Goal: Task Accomplishment & Management: Use online tool/utility

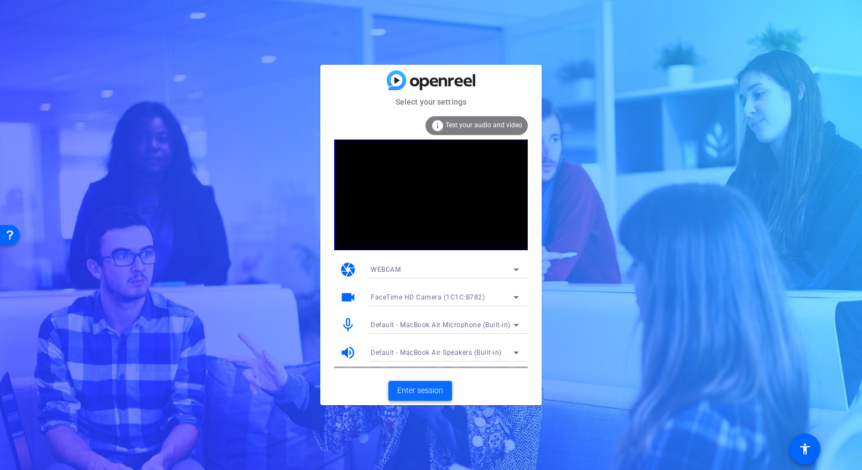
click at [406, 394] on span "Enter session" at bounding box center [420, 391] width 46 height 12
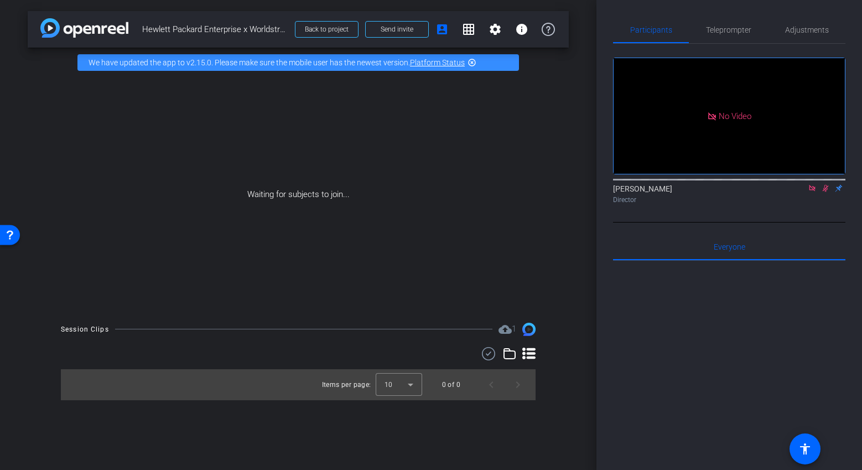
click at [811, 191] on icon at bounding box center [812, 188] width 6 height 6
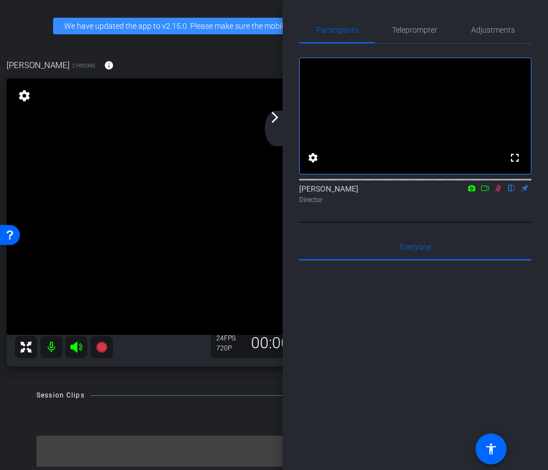
click at [497, 192] on icon at bounding box center [498, 188] width 9 height 8
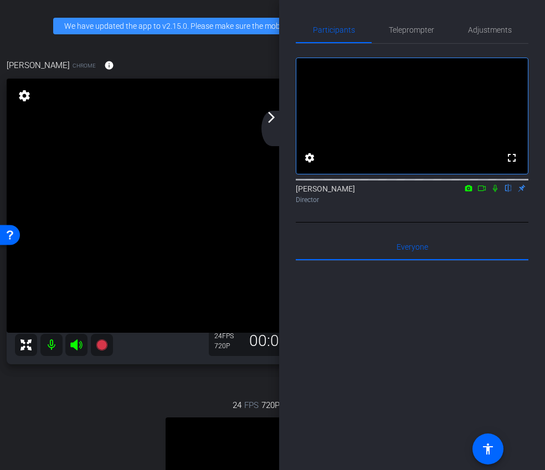
click at [283, 120] on div "arrow_back_ios_new arrow_forward_ios" at bounding box center [272, 128] width 23 height 35
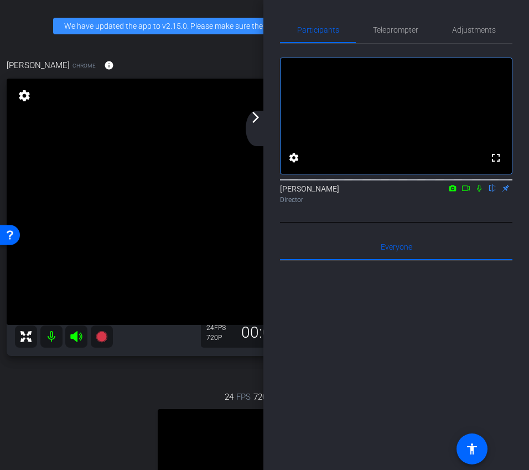
click at [257, 120] on mat-icon "arrow_forward_ios" at bounding box center [255, 117] width 13 height 13
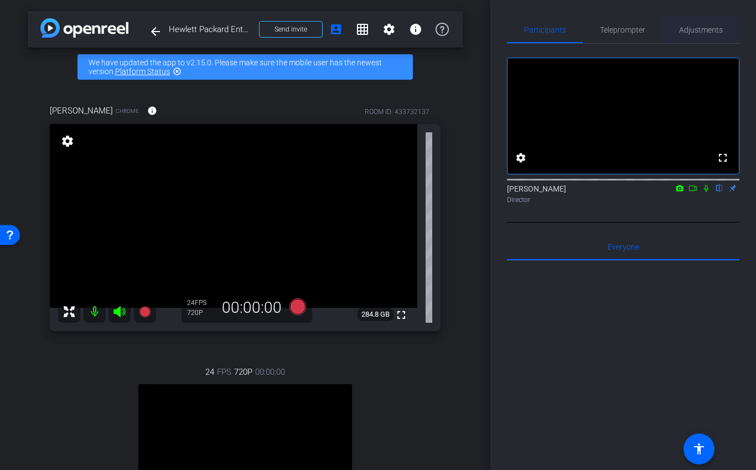
click at [684, 29] on span "Adjustments" at bounding box center [701, 30] width 44 height 8
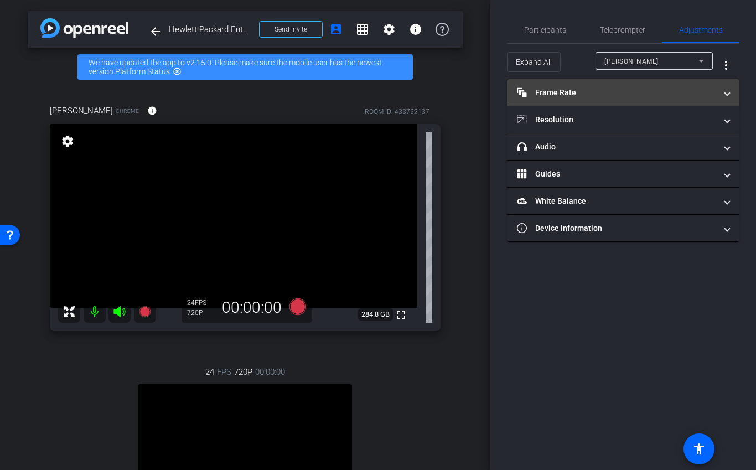
click at [610, 99] on mat-expansion-panel-header "Frame Rate Frame Rate" at bounding box center [623, 92] width 232 height 27
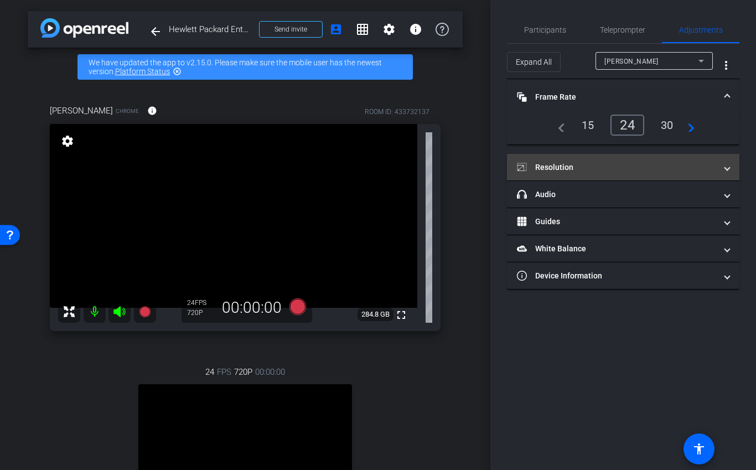
click at [605, 159] on mat-expansion-panel-header "Resolution" at bounding box center [623, 167] width 232 height 27
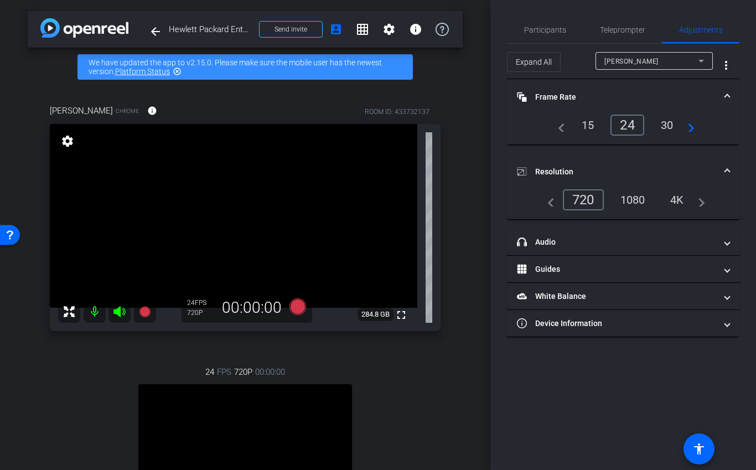
click at [633, 193] on div "1080" at bounding box center [633, 199] width 42 height 19
click at [641, 152] on mat-accordion "Frame Rate Frame Rate navigate_before 15 24 30 navigate_next Resolution navigat…" at bounding box center [623, 208] width 232 height 258
click at [641, 158] on mat-expansion-panel-header "Resolution" at bounding box center [623, 171] width 232 height 35
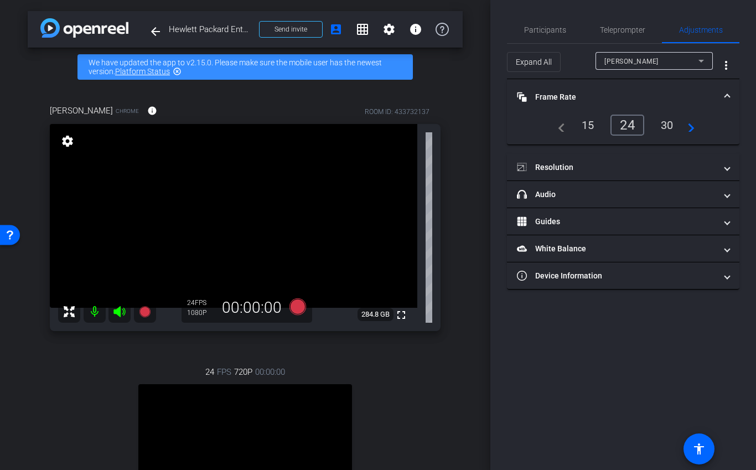
click at [638, 94] on mat-panel-title "Frame Rate Frame Rate" at bounding box center [616, 97] width 199 height 12
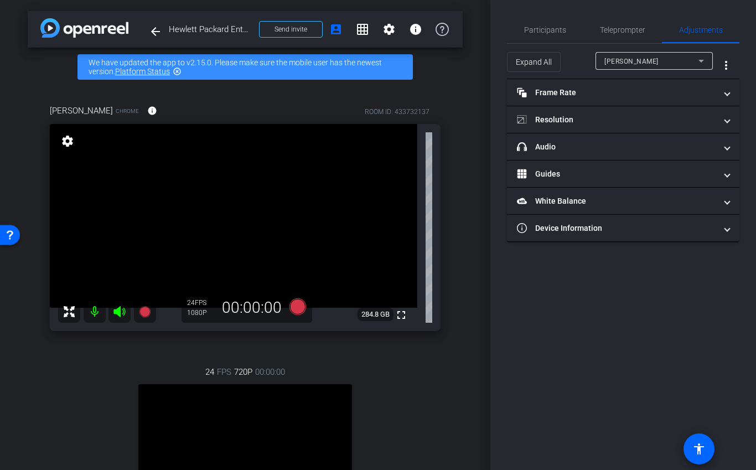
click at [643, 49] on div "Expand All [PERSON_NAME] more_vert" at bounding box center [623, 61] width 232 height 35
click at [643, 56] on div "[PERSON_NAME]" at bounding box center [651, 61] width 94 height 14
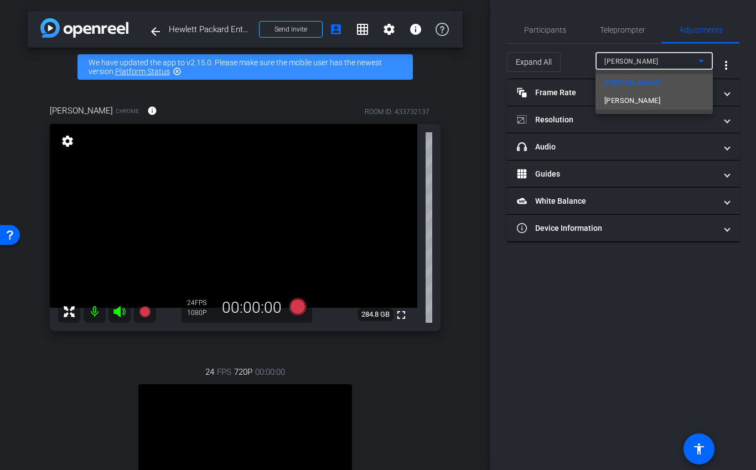
click at [633, 100] on span "[PERSON_NAME]" at bounding box center [632, 100] width 56 height 13
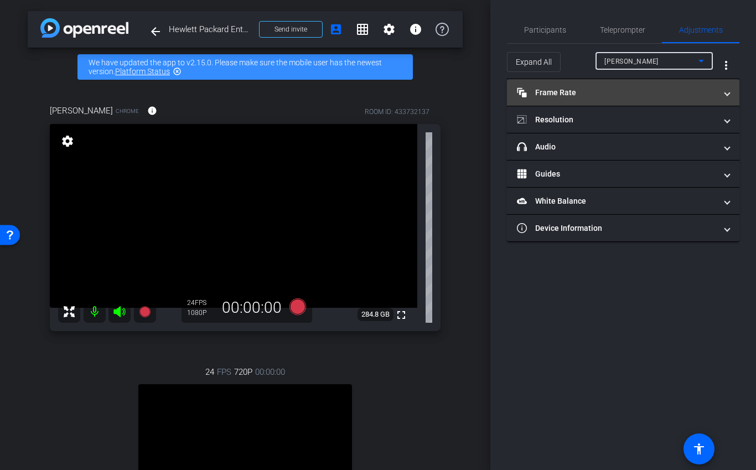
click at [632, 99] on mat-expansion-panel-header "Frame Rate Frame Rate" at bounding box center [623, 92] width 232 height 27
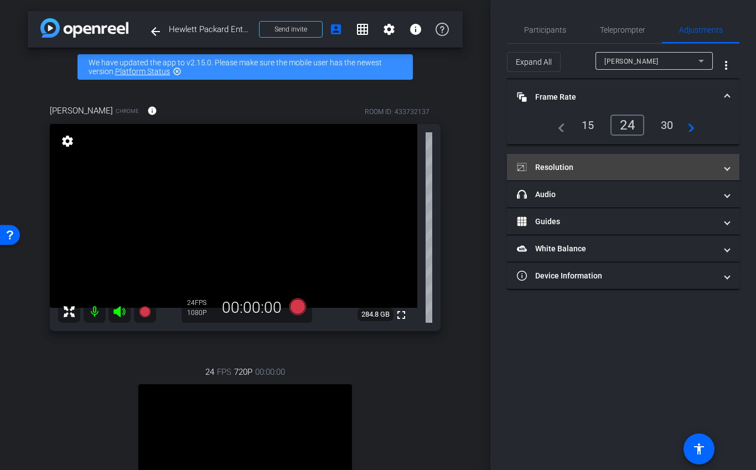
click at [604, 172] on mat-panel-title "Resolution" at bounding box center [616, 168] width 199 height 12
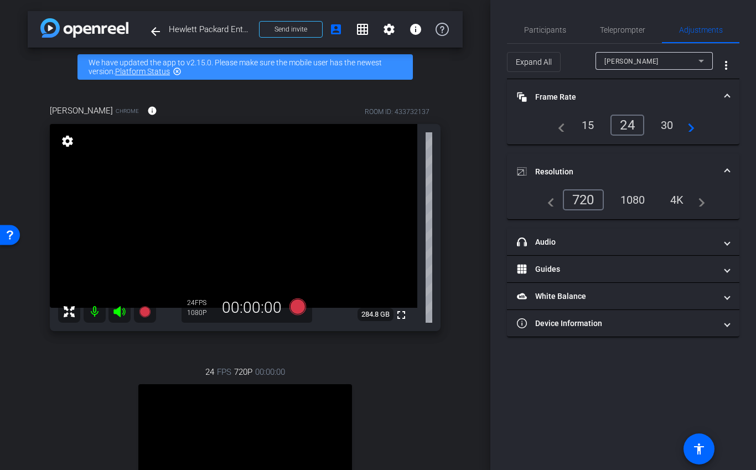
click at [624, 196] on div "1080" at bounding box center [633, 199] width 42 height 19
click at [627, 152] on mat-accordion "Frame Rate Frame Rate navigate_before 15 24 30 navigate_next Resolution navigat…" at bounding box center [623, 208] width 232 height 258
click at [636, 155] on mat-expansion-panel-header "Resolution" at bounding box center [623, 171] width 232 height 35
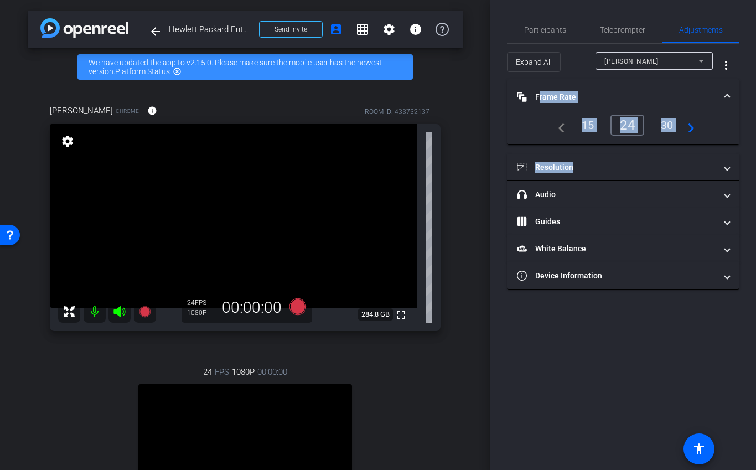
drag, startPoint x: 636, startPoint y: 155, endPoint x: 628, endPoint y: 84, distance: 71.9
click at [628, 84] on mat-accordion "Frame Rate Frame Rate navigate_before 15 24 30 navigate_next Resolution navigat…" at bounding box center [623, 184] width 232 height 210
click at [628, 84] on mat-expansion-panel-header "Frame Rate Frame Rate" at bounding box center [623, 96] width 232 height 35
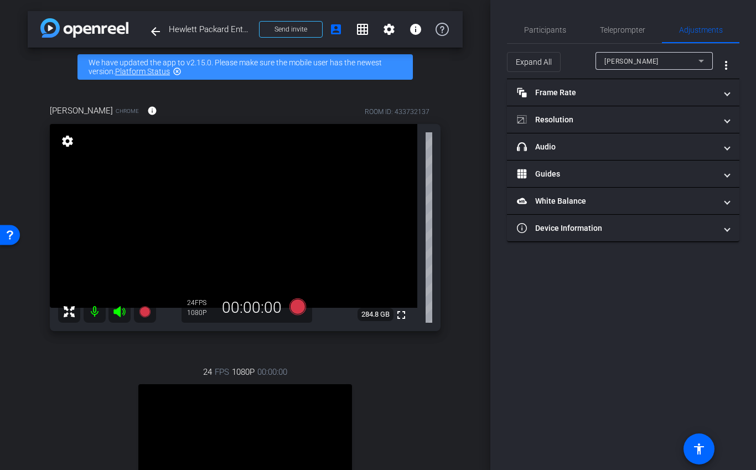
click at [608, 14] on div "Participants Teleprompter Adjustments settings Ariam Eqbe flip Director Everyon…" at bounding box center [623, 235] width 266 height 470
click at [608, 35] on span "Teleprompter" at bounding box center [622, 30] width 45 height 27
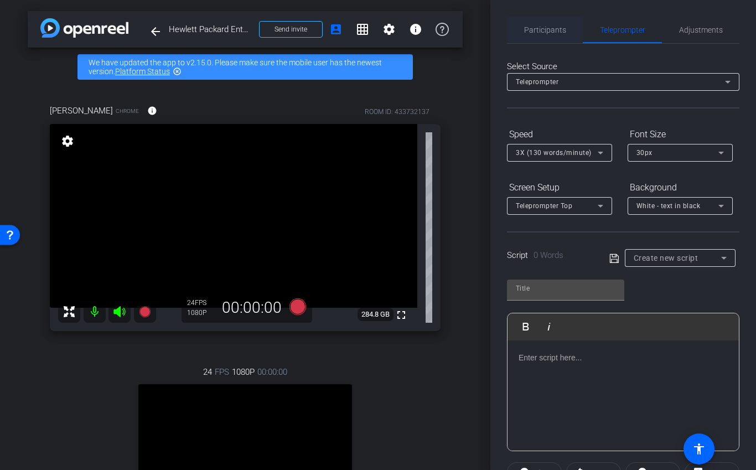
click at [550, 30] on span "Participants" at bounding box center [545, 30] width 42 height 8
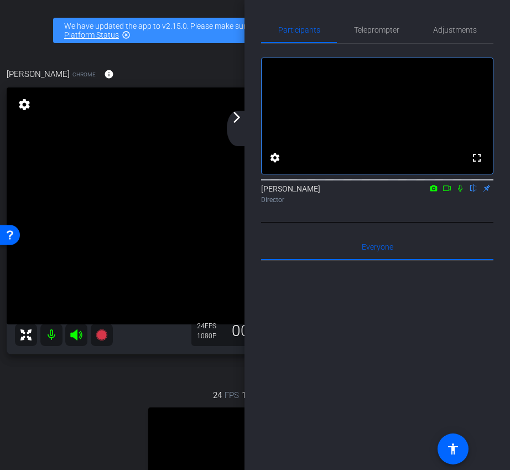
click at [242, 130] on div "arrow_back_ios_new arrow_forward_ios" at bounding box center [238, 128] width 23 height 35
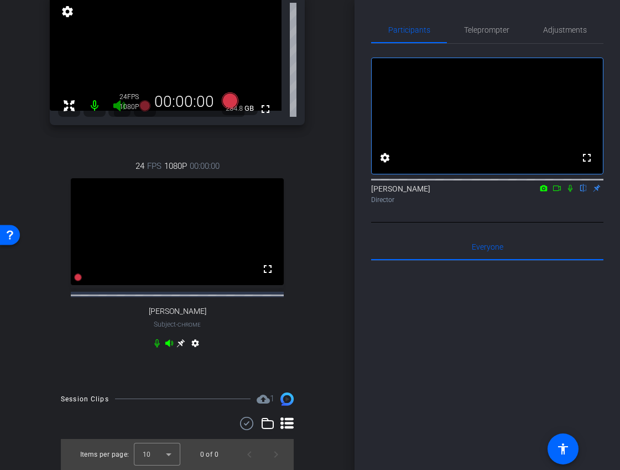
click at [181, 344] on icon at bounding box center [181, 343] width 8 height 8
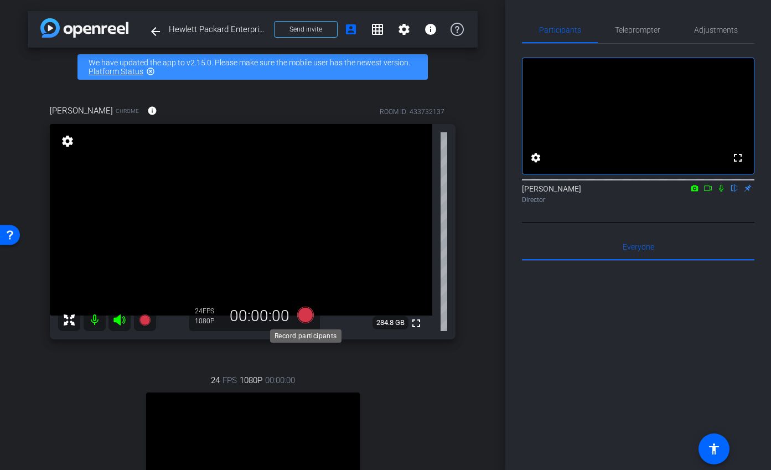
click at [305, 313] on icon at bounding box center [305, 315] width 17 height 17
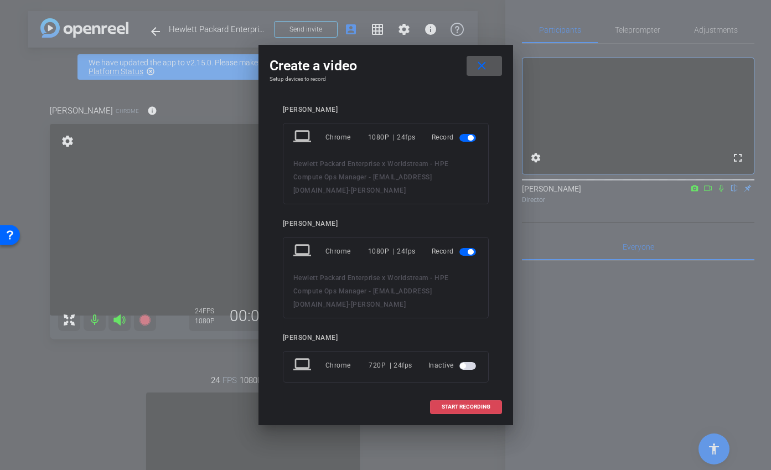
click at [433, 405] on span at bounding box center [466, 407] width 71 height 27
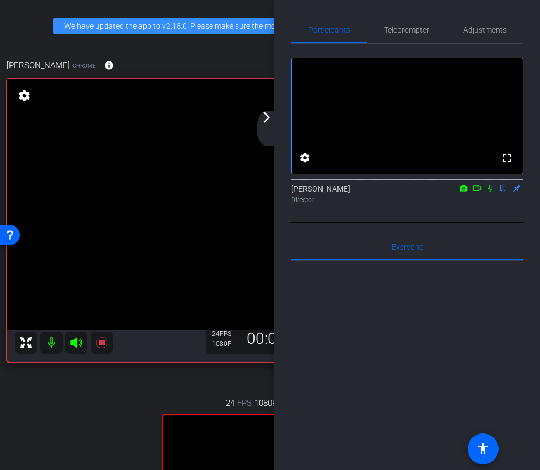
click at [265, 116] on mat-icon "arrow_forward_ios" at bounding box center [266, 117] width 13 height 13
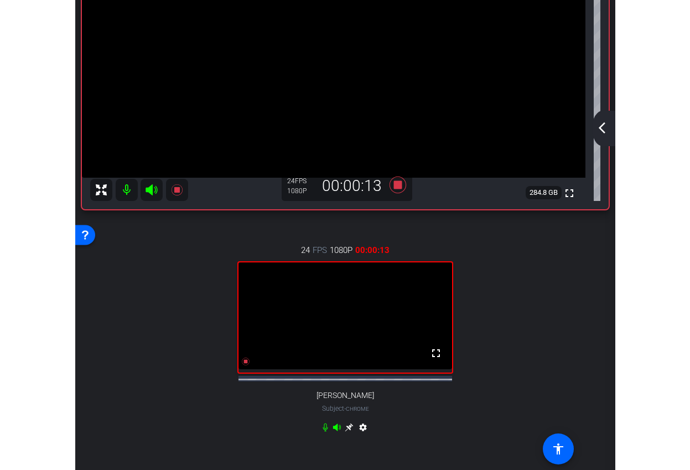
scroll to position [13, 0]
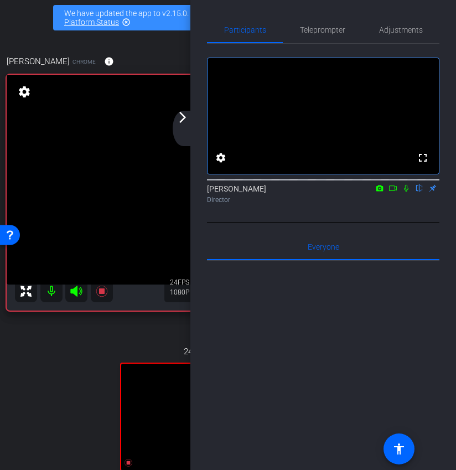
click at [192, 117] on div "arrow_back_ios_new arrow_forward_ios" at bounding box center [184, 128] width 23 height 35
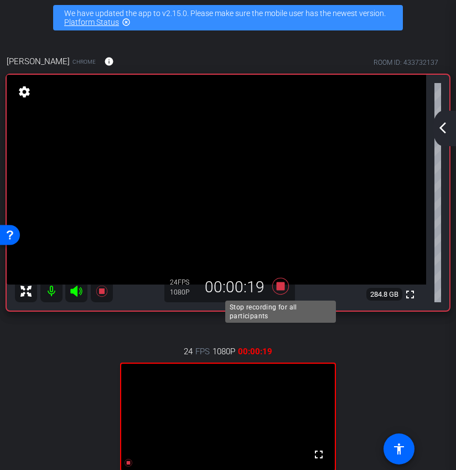
click at [280, 290] on icon at bounding box center [280, 286] width 17 height 17
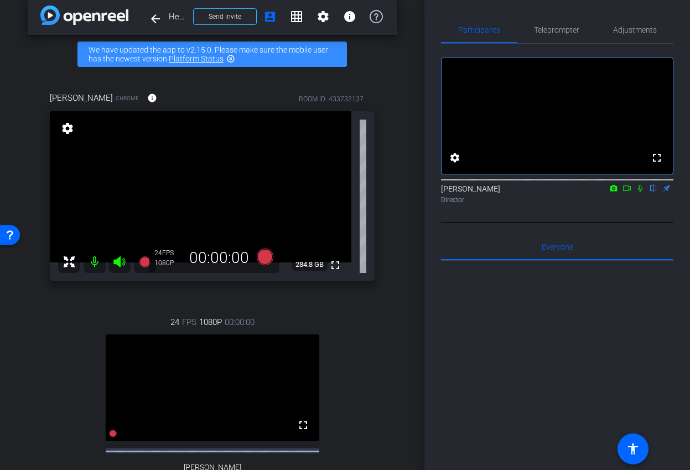
click at [628, 192] on icon at bounding box center [627, 188] width 9 height 8
click at [653, 192] on icon at bounding box center [653, 188] width 9 height 8
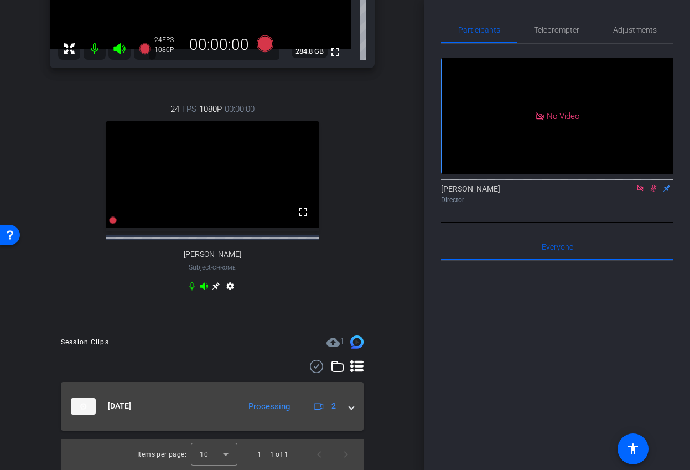
click at [356, 417] on mat-expansion-panel-header "[DATE] Processing 2" at bounding box center [212, 406] width 303 height 49
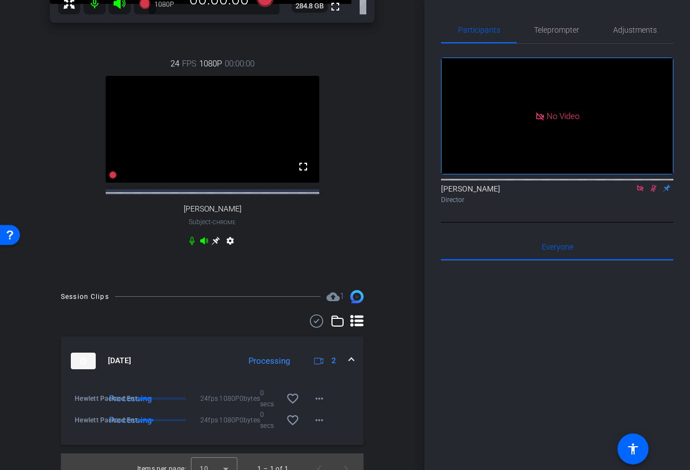
scroll to position [296, 0]
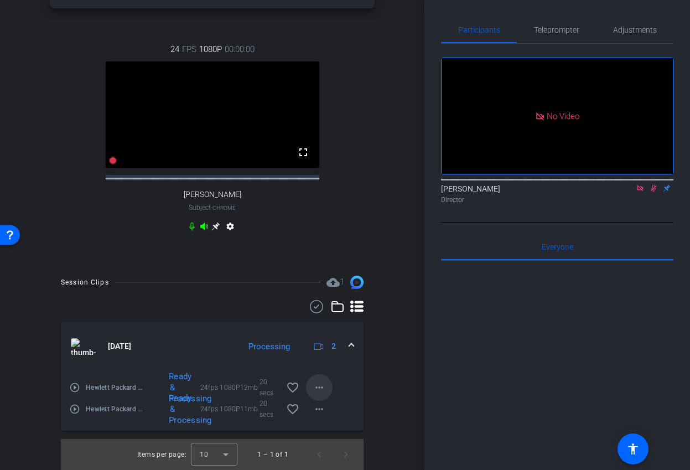
click at [320, 387] on mat-icon "more_horiz" at bounding box center [319, 387] width 13 height 13
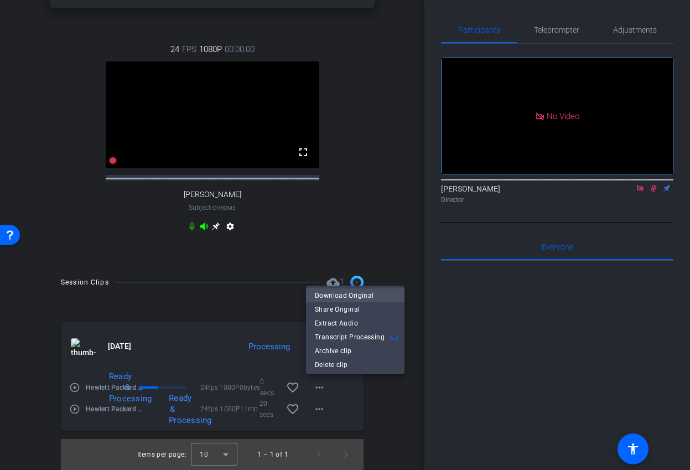
click at [356, 299] on span "Download Original" at bounding box center [355, 295] width 81 height 13
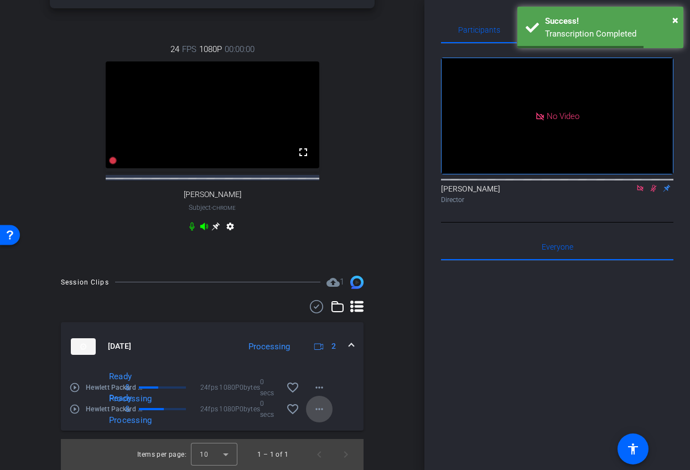
click at [320, 416] on span at bounding box center [319, 409] width 27 height 27
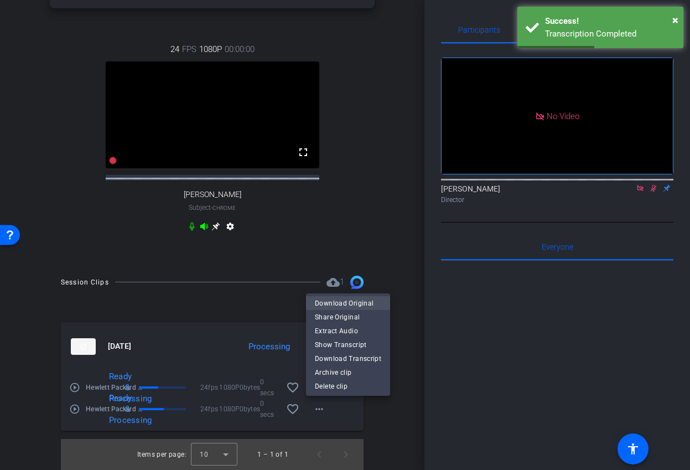
click at [354, 301] on span "Download Original" at bounding box center [348, 303] width 66 height 13
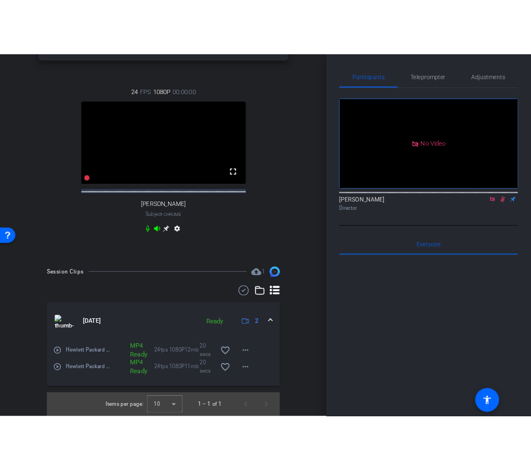
scroll to position [0, 0]
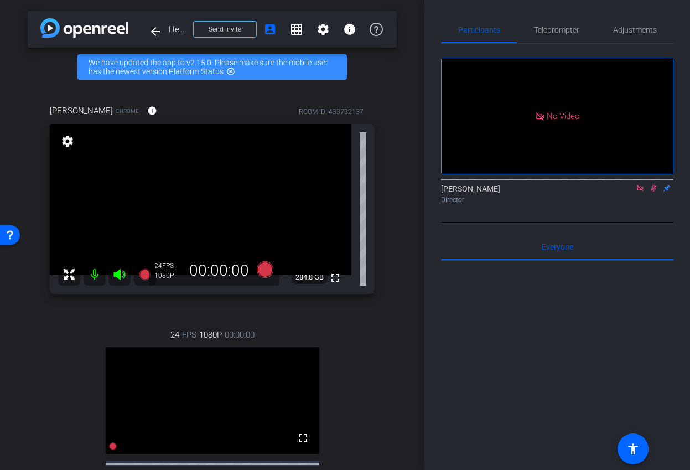
click at [657, 192] on icon at bounding box center [653, 188] width 9 height 8
click at [640, 191] on icon at bounding box center [640, 188] width 6 height 6
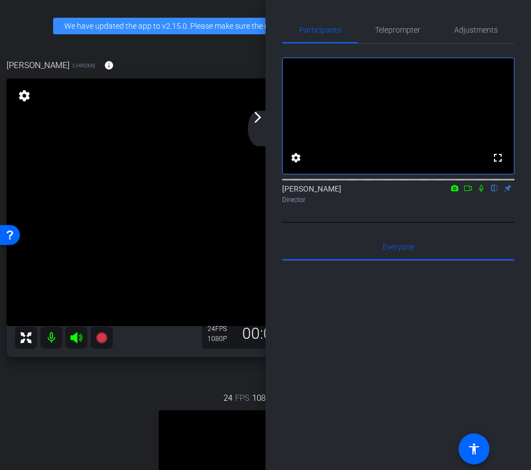
click at [253, 120] on mat-icon "arrow_forward_ios" at bounding box center [257, 117] width 13 height 13
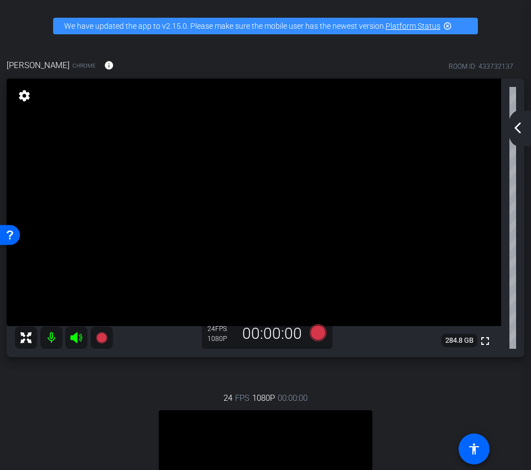
click at [518, 124] on mat-icon "arrow_back_ios_new" at bounding box center [517, 127] width 13 height 13
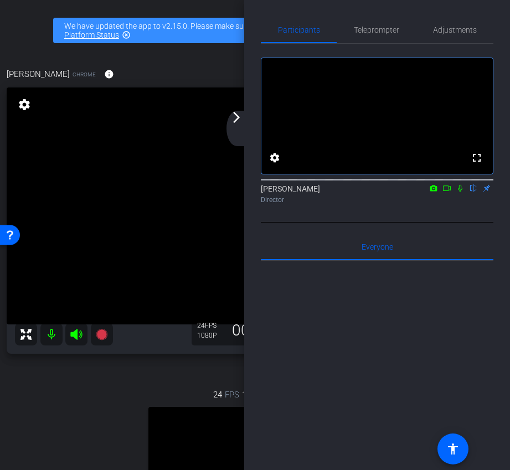
click at [230, 121] on mat-icon "arrow_forward_ios" at bounding box center [236, 117] width 13 height 13
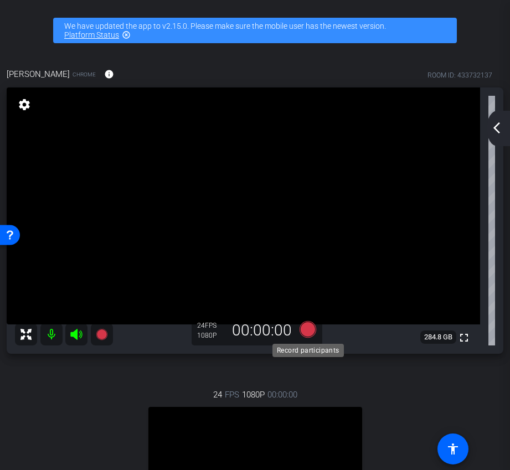
click at [307, 334] on icon at bounding box center [307, 329] width 17 height 17
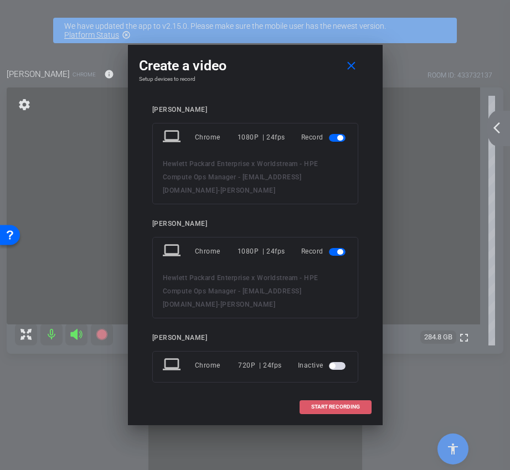
click at [328, 409] on span "START RECORDING" at bounding box center [335, 407] width 49 height 6
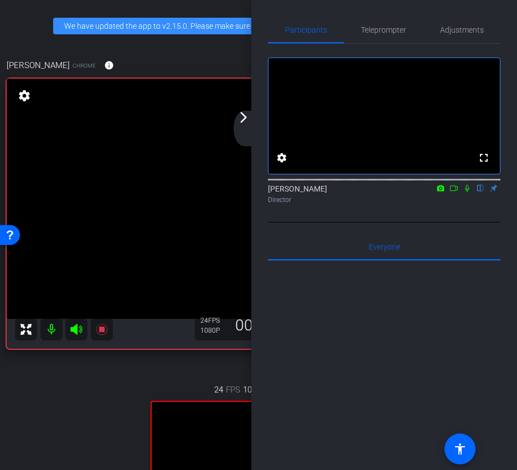
click at [242, 125] on div "arrow_back_ios_new arrow_forward_ios" at bounding box center [245, 128] width 23 height 35
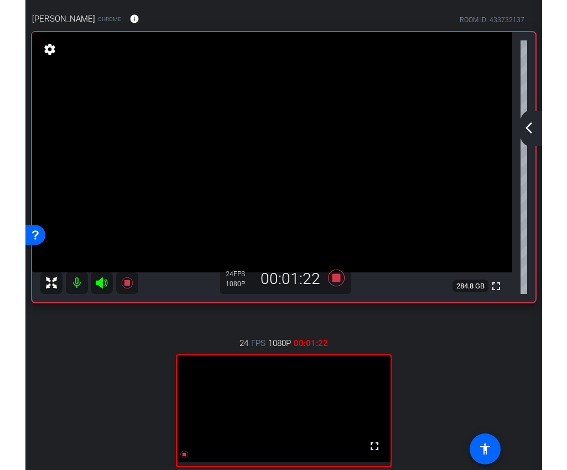
scroll to position [44, 0]
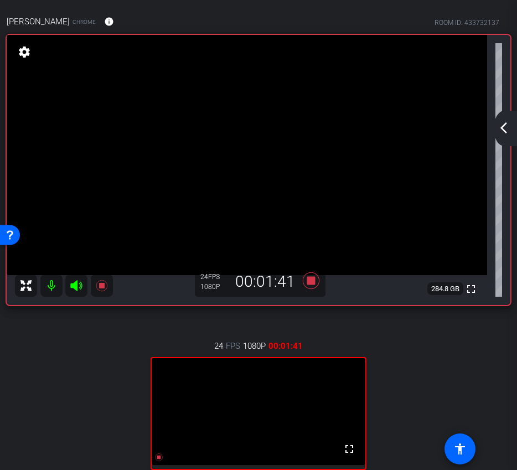
click at [506, 131] on mat-icon "arrow_back_ios_new" at bounding box center [503, 127] width 13 height 13
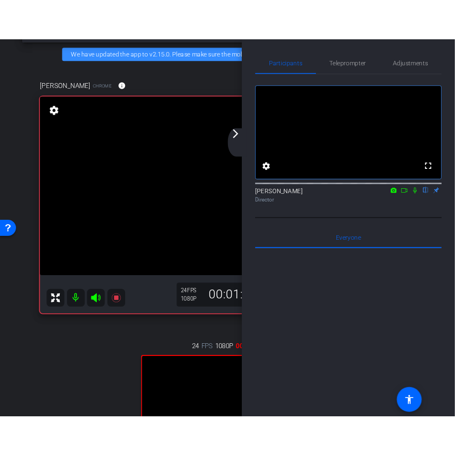
scroll to position [35, 0]
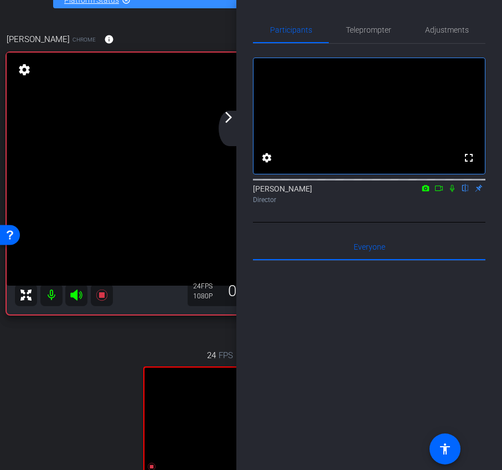
click at [222, 123] on mat-icon "arrow_forward_ios" at bounding box center [228, 117] width 13 height 13
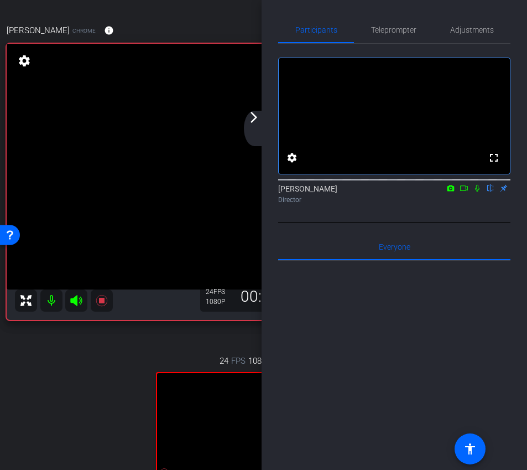
click at [260, 122] on mat-icon "arrow_forward_ios" at bounding box center [253, 117] width 13 height 13
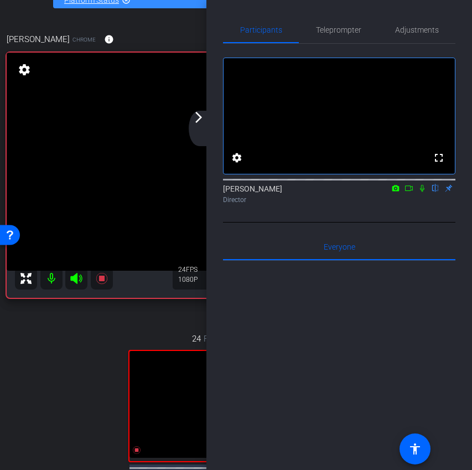
click at [199, 124] on div "arrow_back_ios_new arrow_forward_ios" at bounding box center [200, 128] width 23 height 35
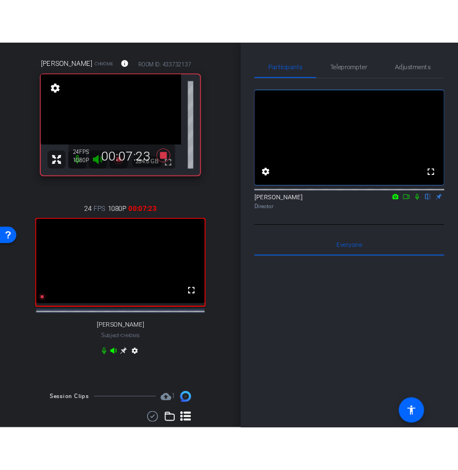
scroll to position [66, 0]
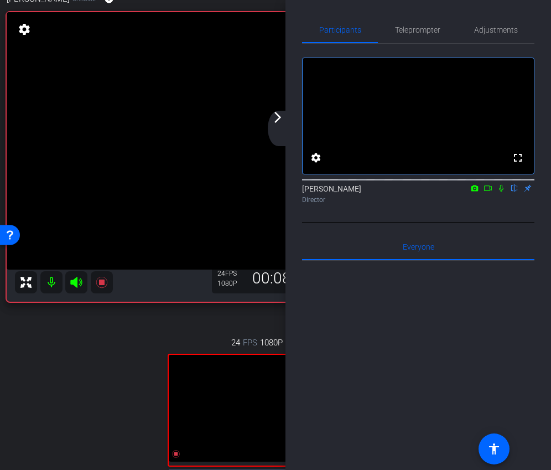
click at [280, 120] on mat-icon "arrow_forward_ios" at bounding box center [277, 117] width 13 height 13
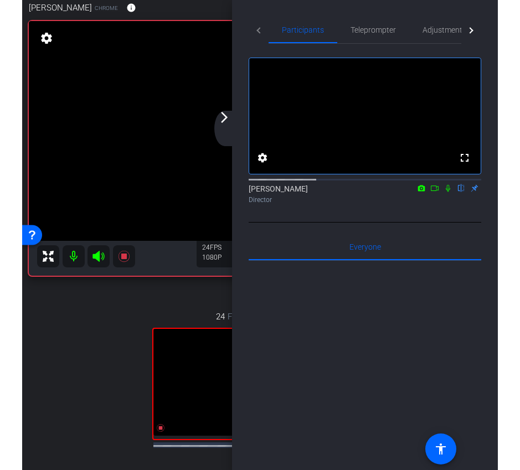
scroll to position [75, 0]
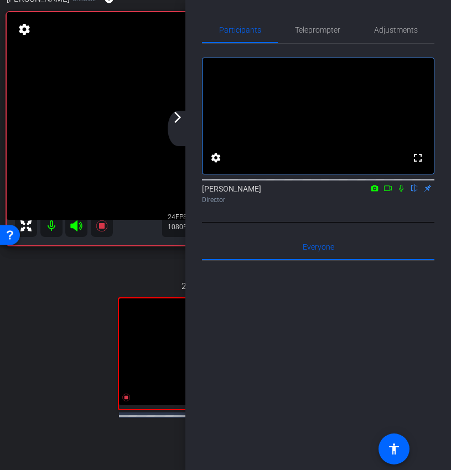
click at [183, 115] on mat-icon "arrow_forward_ios" at bounding box center [177, 117] width 13 height 13
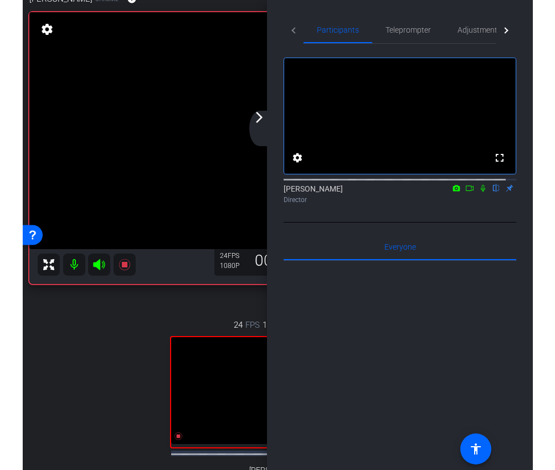
scroll to position [66, 0]
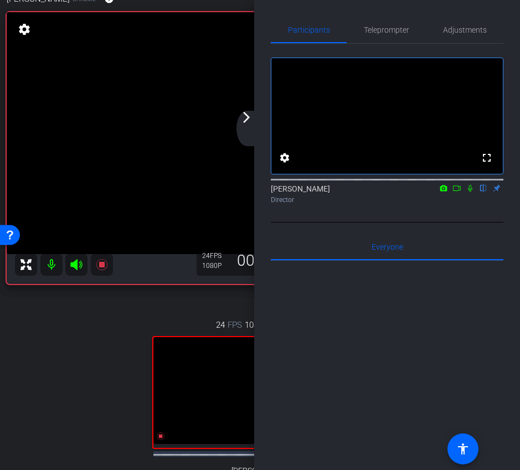
click at [247, 125] on div "arrow_back_ios_new arrow_forward_ios" at bounding box center [247, 128] width 23 height 35
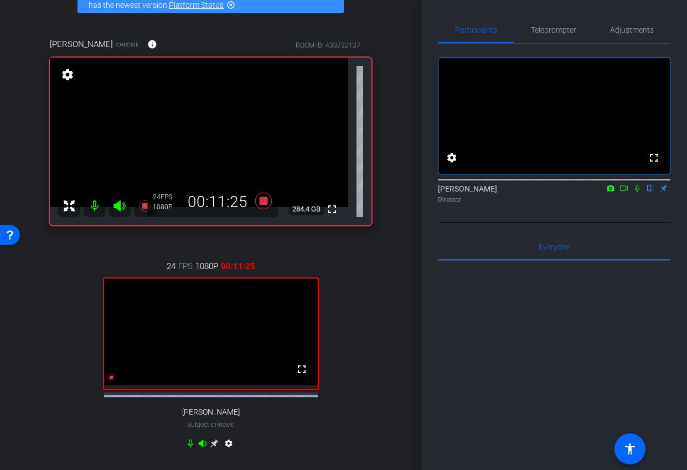
click at [637, 192] on icon at bounding box center [637, 188] width 9 height 8
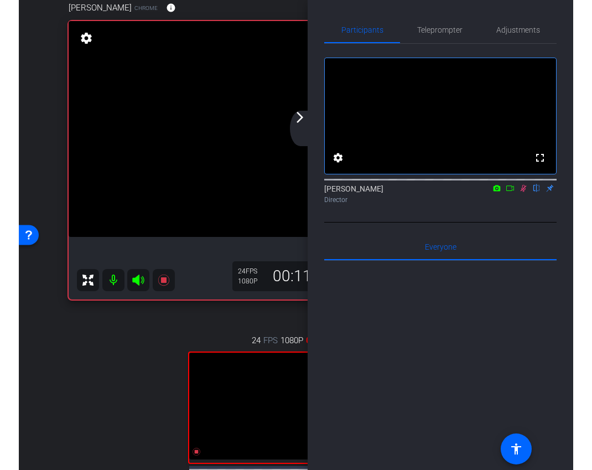
scroll to position [30, 0]
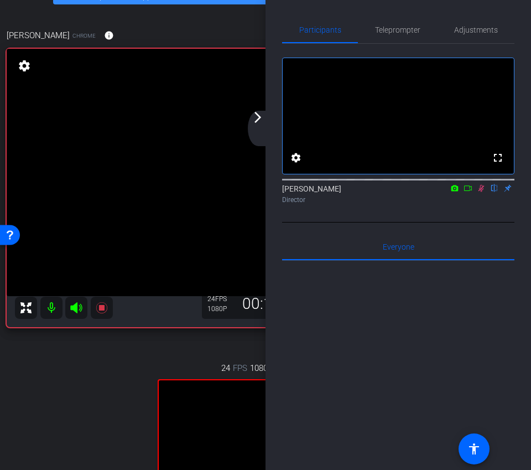
click at [262, 110] on video at bounding box center [254, 172] width 495 height 247
click at [483, 192] on icon at bounding box center [481, 188] width 9 height 8
click at [256, 120] on mat-icon "arrow_forward_ios" at bounding box center [257, 117] width 13 height 13
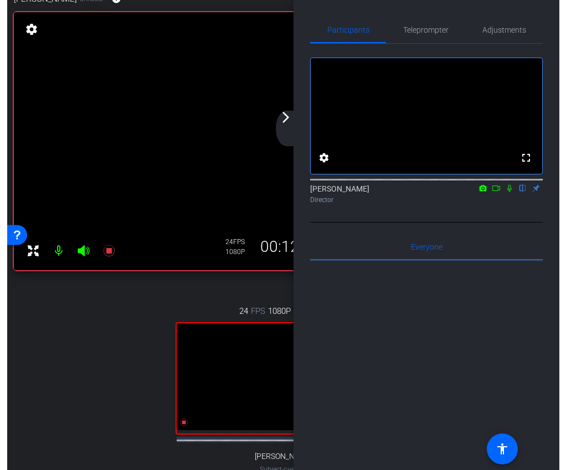
scroll to position [75, 0]
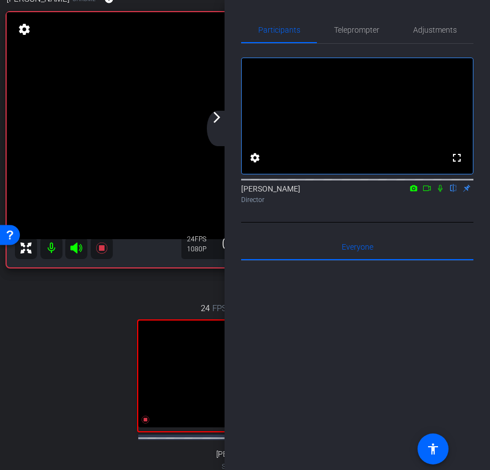
click at [219, 122] on mat-icon "arrow_forward_ios" at bounding box center [216, 117] width 13 height 13
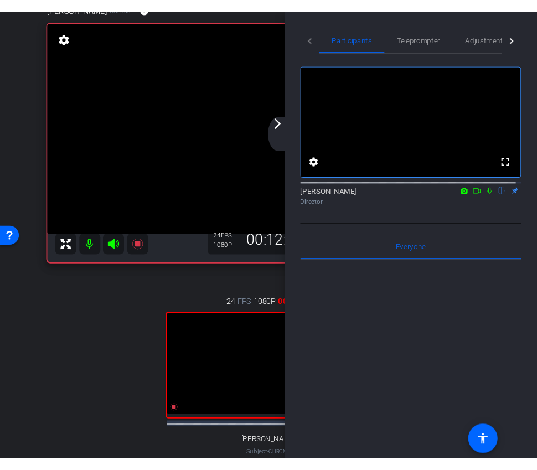
scroll to position [94, 0]
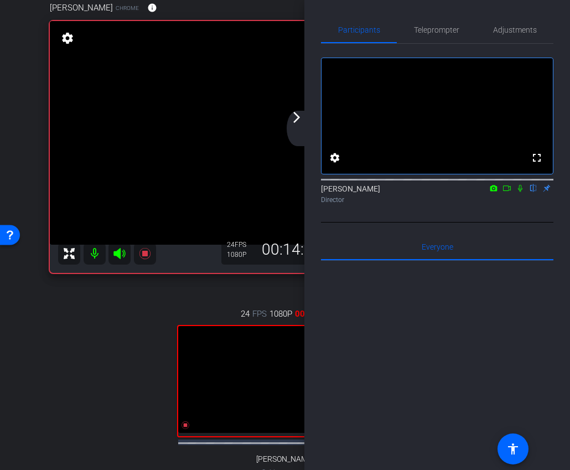
click at [302, 126] on div "arrow_back_ios_new arrow_forward_ios" at bounding box center [298, 128] width 23 height 35
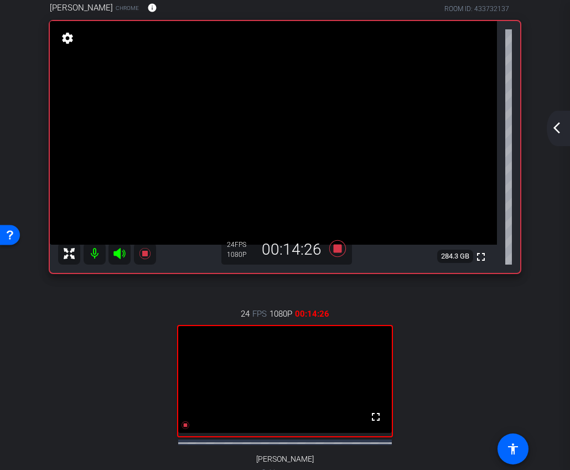
click at [556, 124] on mat-icon "arrow_back_ios_new" at bounding box center [556, 127] width 13 height 13
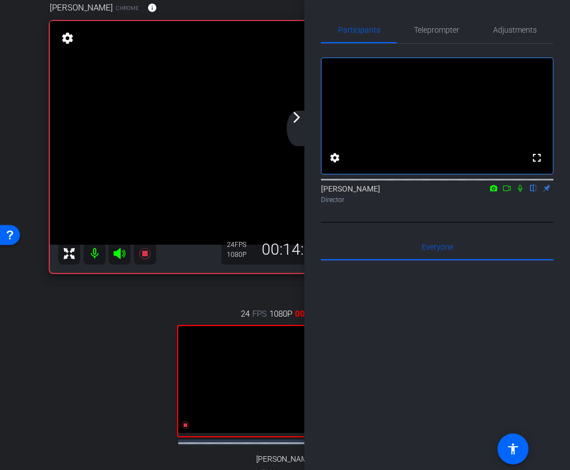
click at [301, 126] on div "arrow_back_ios_new arrow_forward_ios" at bounding box center [298, 128] width 23 height 35
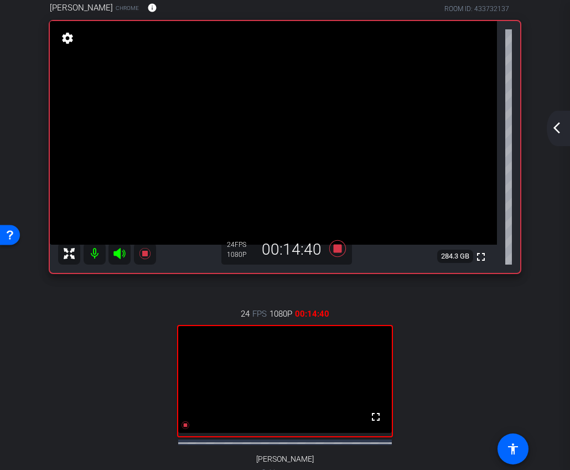
click at [565, 130] on div "arrow_back_ios_new arrow_forward_ios" at bounding box center [558, 128] width 23 height 35
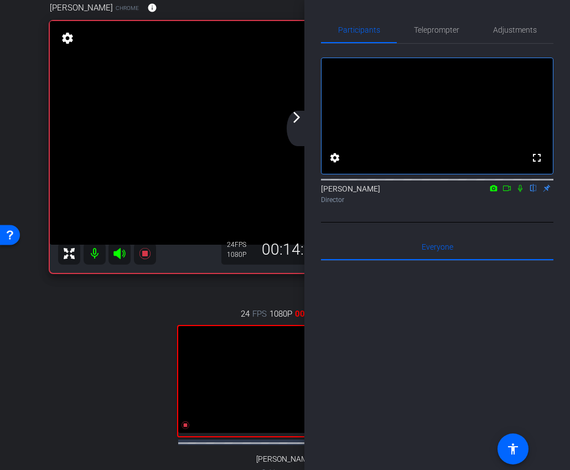
click at [294, 117] on mat-icon "arrow_forward_ios" at bounding box center [296, 117] width 13 height 13
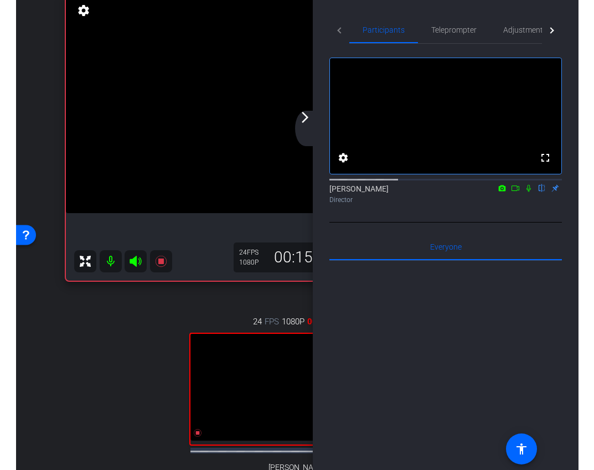
scroll to position [66, 0]
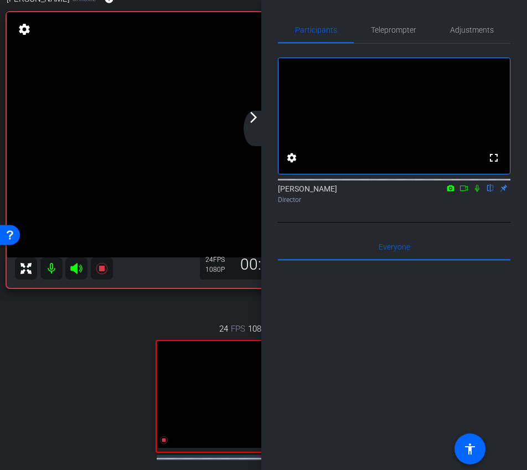
click at [257, 120] on mat-icon "arrow_forward_ios" at bounding box center [253, 117] width 13 height 13
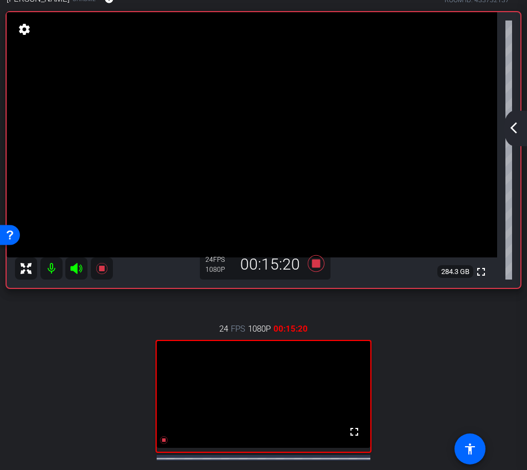
click at [510, 137] on div "arrow_back_ios_new arrow_forward_ios" at bounding box center [515, 128] width 23 height 35
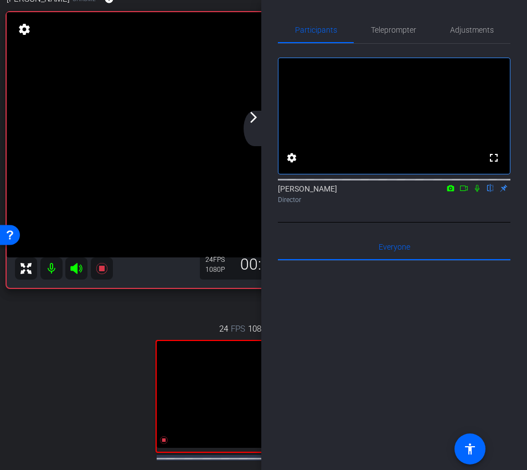
click at [257, 112] on mat-icon "arrow_forward_ios" at bounding box center [253, 117] width 13 height 13
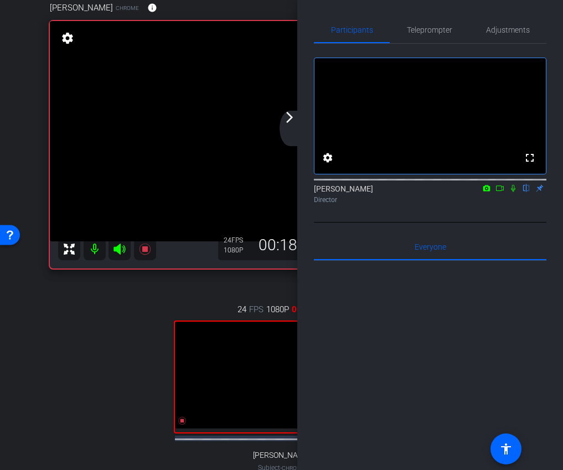
click at [514, 192] on icon at bounding box center [513, 188] width 4 height 7
click at [513, 192] on icon at bounding box center [513, 188] width 6 height 7
click at [296, 121] on mat-icon "arrow_forward_ios" at bounding box center [289, 117] width 13 height 13
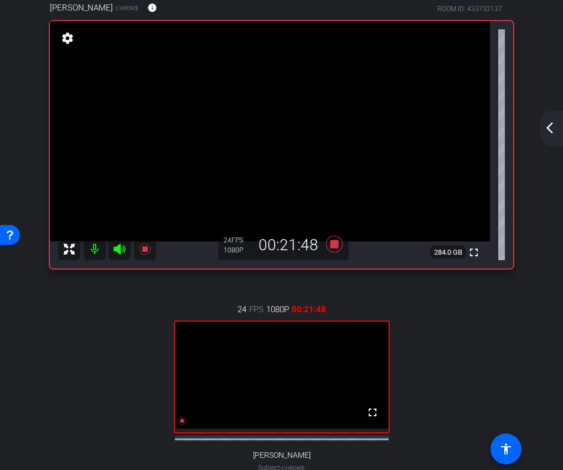
click at [550, 128] on mat-icon "arrow_back_ios_new" at bounding box center [549, 127] width 13 height 13
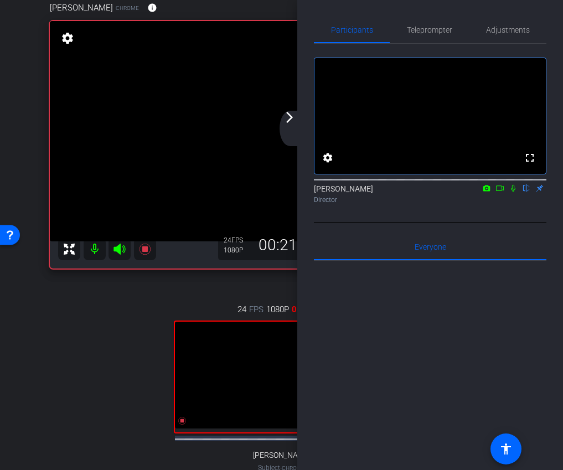
click at [288, 125] on div "arrow_back_ios_new arrow_forward_ios" at bounding box center [291, 128] width 23 height 35
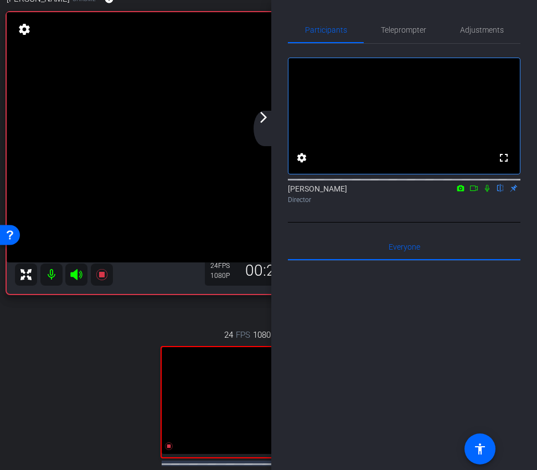
click at [270, 122] on div "arrow_back_ios_new arrow_forward_ios" at bounding box center [264, 128] width 23 height 35
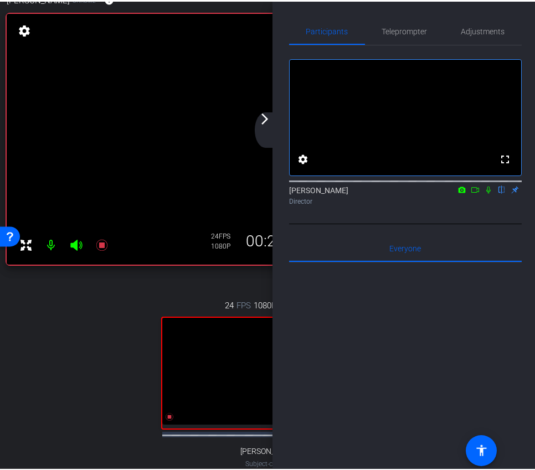
scroll to position [30, 0]
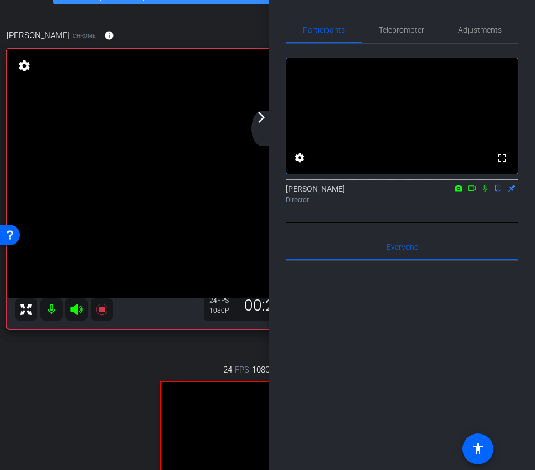
click at [252, 118] on video at bounding box center [256, 173] width 498 height 249
click at [260, 118] on mat-icon "arrow_forward_ios" at bounding box center [261, 117] width 13 height 13
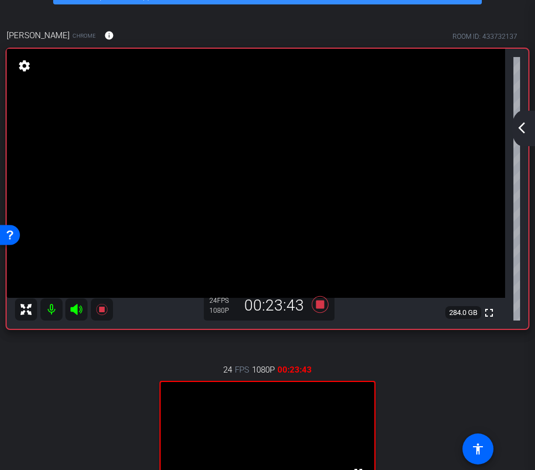
click at [519, 132] on mat-icon "arrow_back_ios_new" at bounding box center [521, 127] width 13 height 13
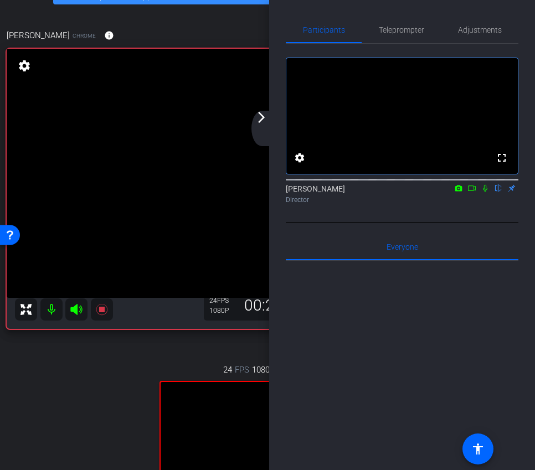
click at [259, 121] on mat-icon "arrow_forward_ios" at bounding box center [261, 117] width 13 height 13
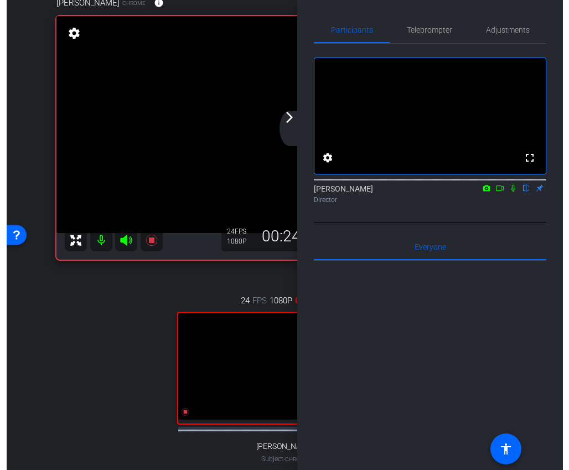
scroll to position [44, 0]
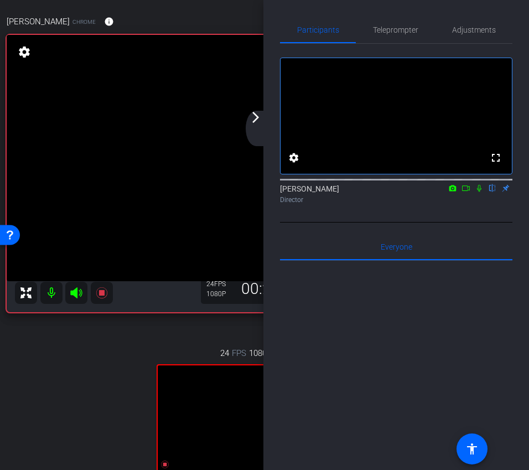
click at [253, 135] on div "arrow_back_ios_new arrow_forward_ios" at bounding box center [257, 128] width 23 height 35
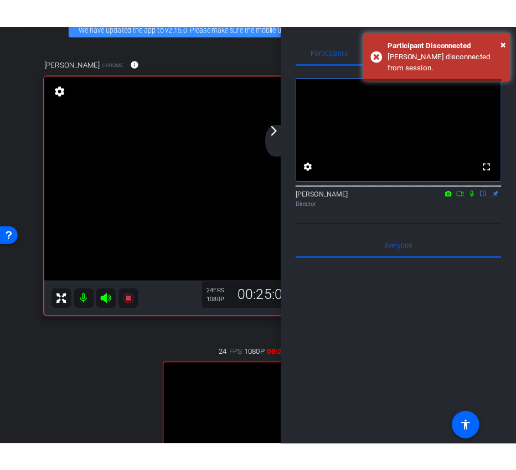
scroll to position [50, 0]
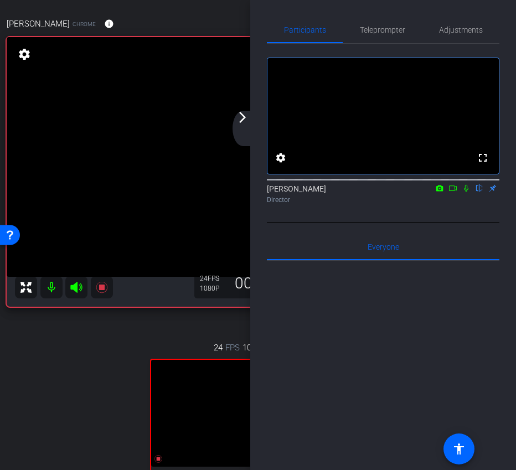
click at [244, 126] on div "arrow_back_ios_new arrow_forward_ios" at bounding box center [243, 128] width 23 height 35
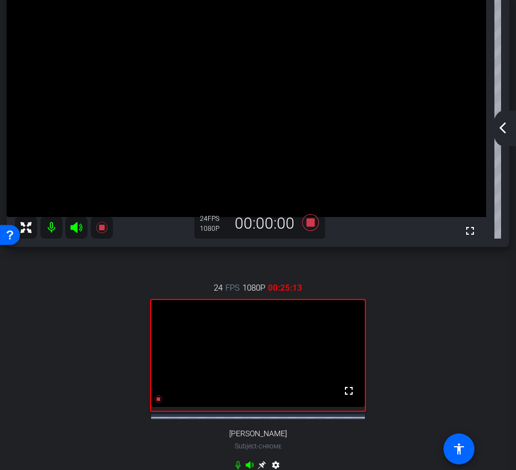
scroll to position [81, 0]
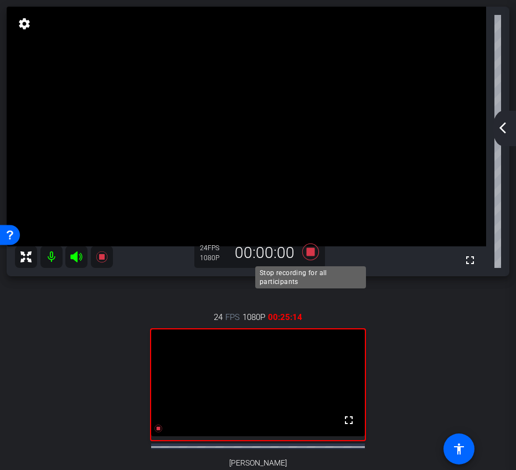
click at [315, 252] on icon at bounding box center [310, 252] width 27 height 20
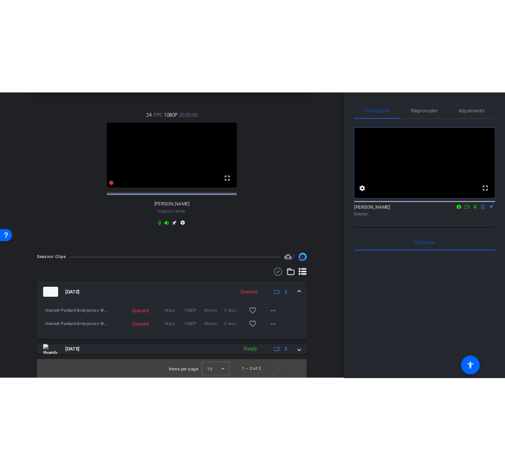
scroll to position [0, 0]
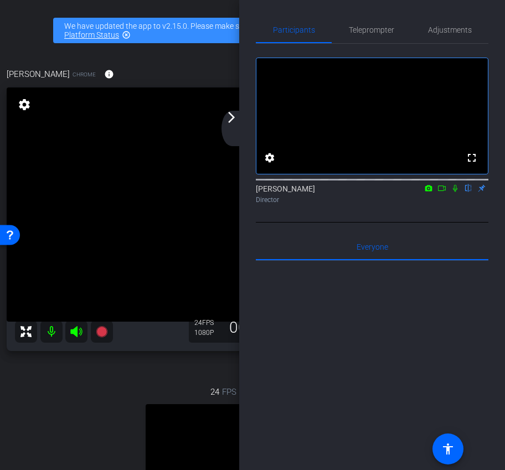
click at [230, 120] on mat-icon "arrow_forward_ios" at bounding box center [231, 117] width 13 height 13
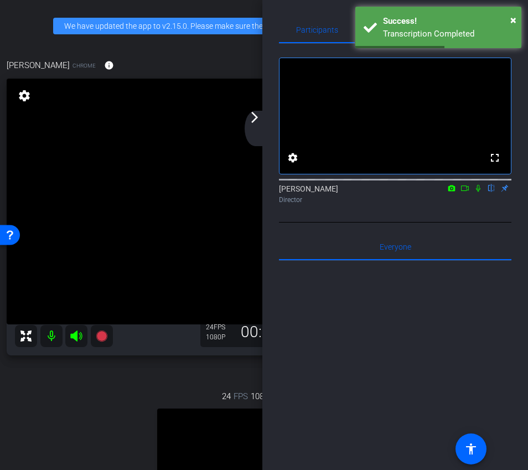
click at [260, 123] on mat-icon "arrow_forward_ios" at bounding box center [254, 117] width 13 height 13
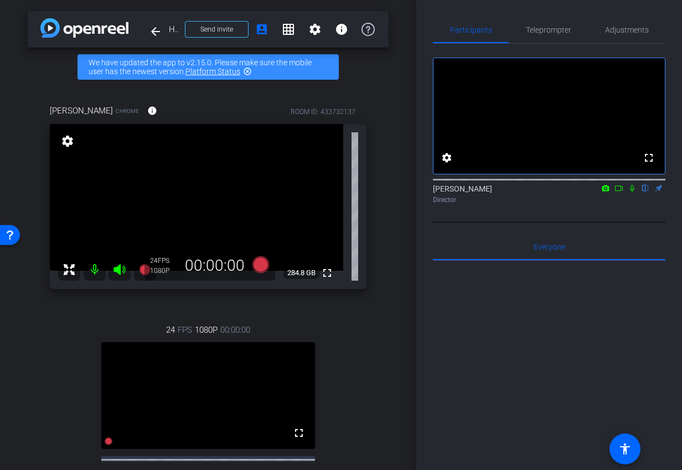
click at [621, 192] on icon at bounding box center [618, 188] width 9 height 8
click at [644, 192] on icon at bounding box center [645, 188] width 4 height 7
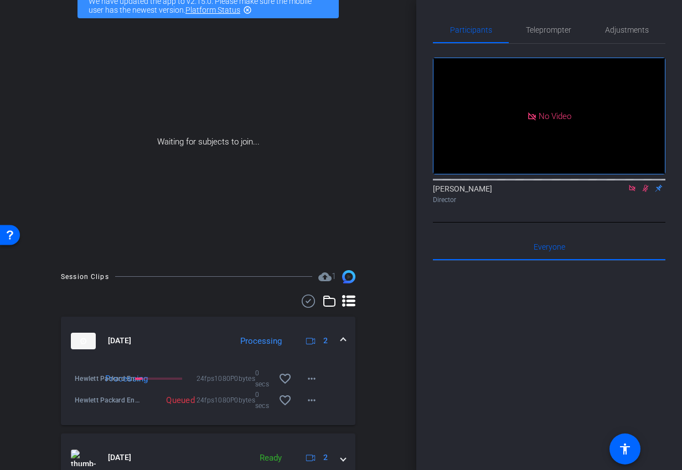
scroll to position [98, 0]
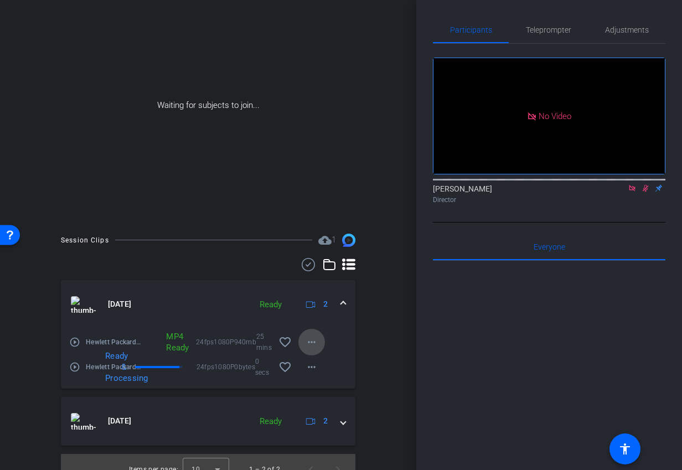
click at [307, 335] on mat-icon "more_horiz" at bounding box center [311, 341] width 13 height 13
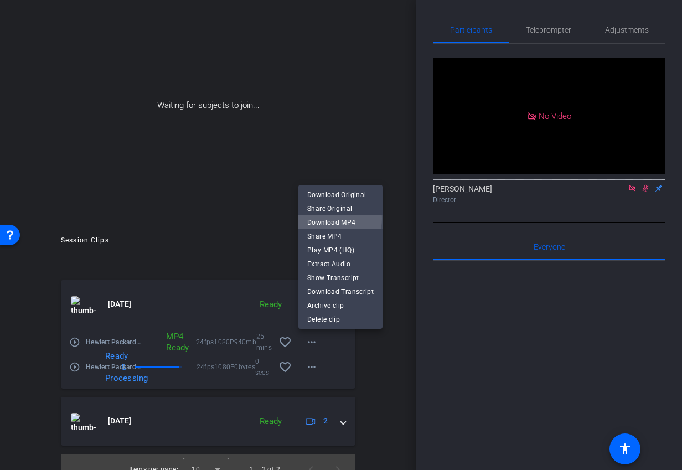
click at [334, 219] on span "Download MP4" at bounding box center [340, 222] width 66 height 13
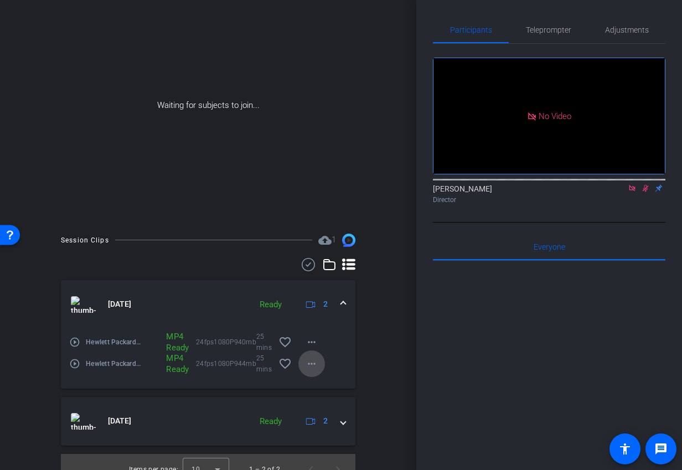
click at [310, 359] on mat-icon "more_horiz" at bounding box center [311, 363] width 13 height 13
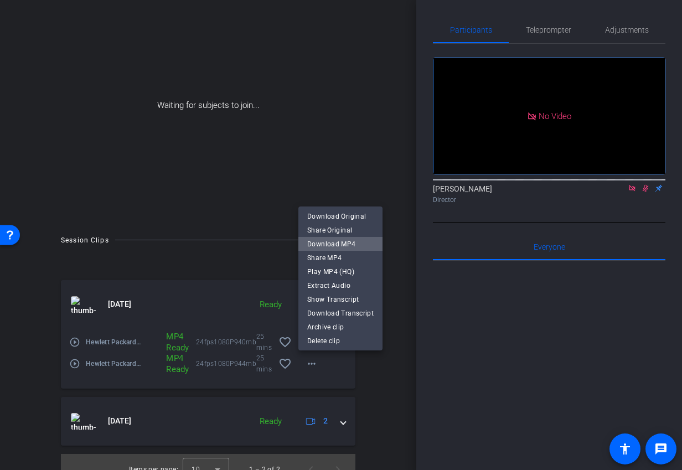
click at [363, 245] on span "Download MP4" at bounding box center [340, 243] width 66 height 13
